Goal: Task Accomplishment & Management: Manage account settings

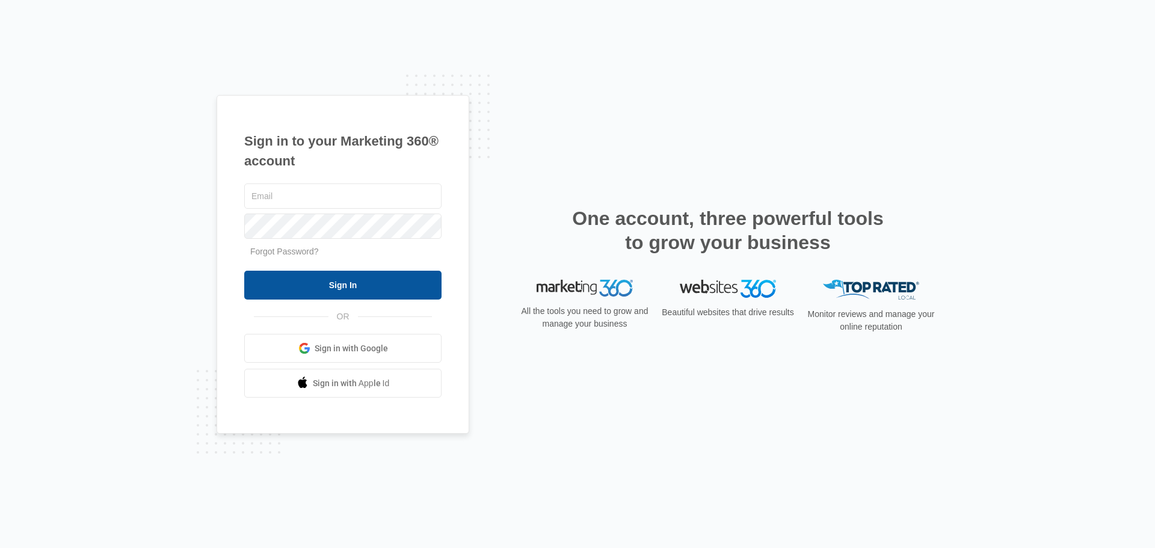
type input "[EMAIL_ADDRESS][DOMAIN_NAME]"
click at [349, 279] on input "Sign In" at bounding box center [342, 285] width 197 height 29
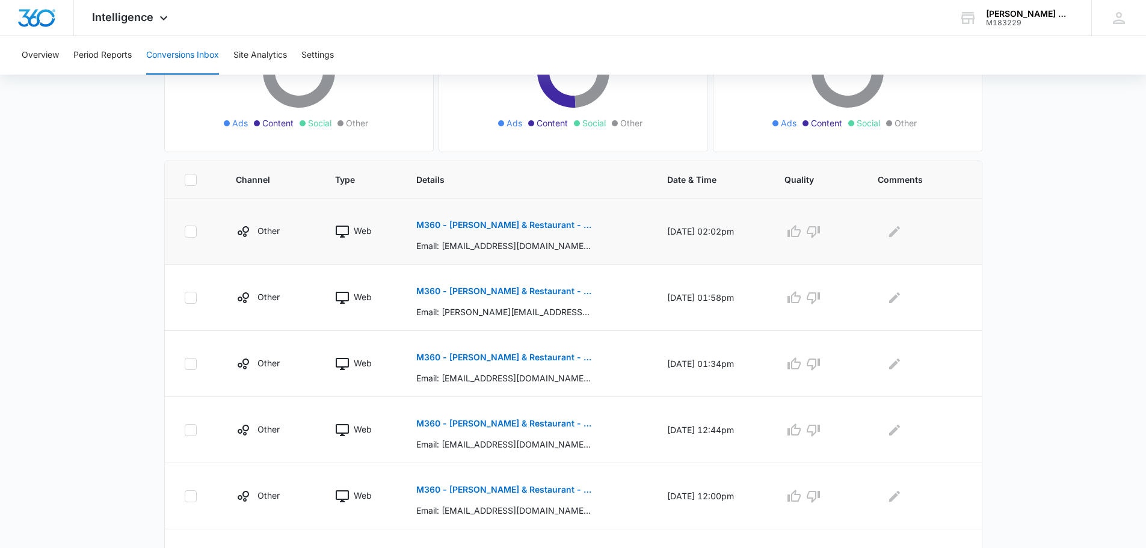
scroll to position [241, 0]
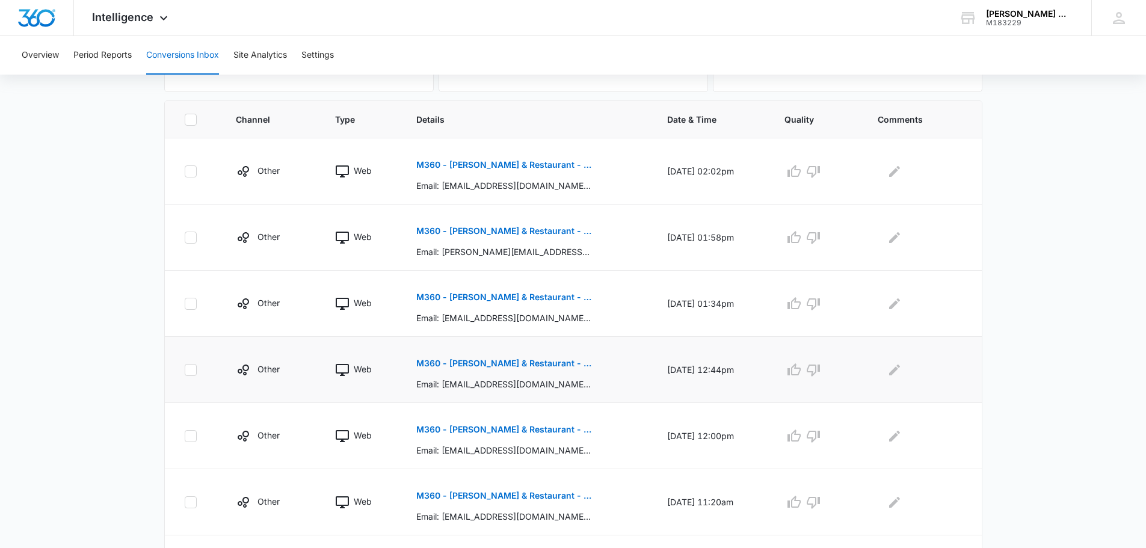
click at [525, 373] on button "M360 - [PERSON_NAME] & Restaurant - FB Giveaway Lead Form" at bounding box center [503, 363] width 175 height 29
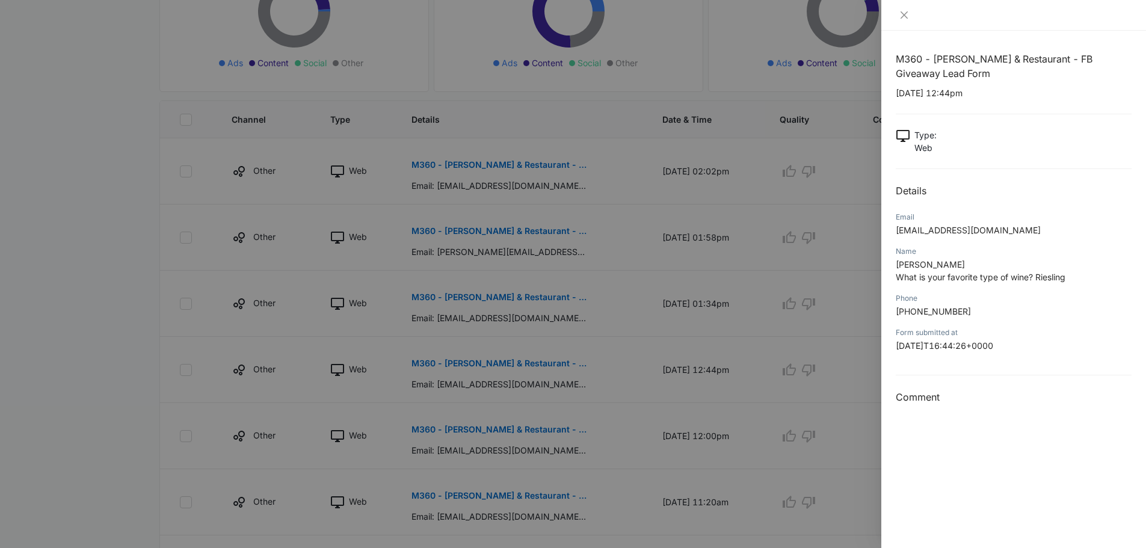
click at [565, 187] on div at bounding box center [573, 274] width 1146 height 548
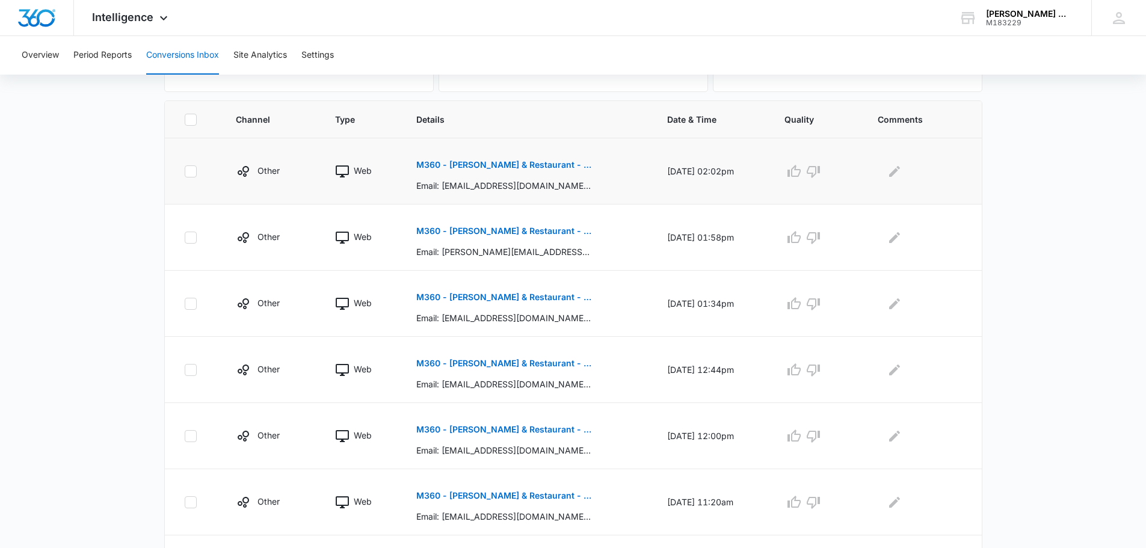
click at [569, 184] on p "Email: [EMAIL_ADDRESS][DOMAIN_NAME], Name: [PERSON_NAME] What is your favorite …" at bounding box center [503, 185] width 175 height 13
